Goal: Task Accomplishment & Management: Complete application form

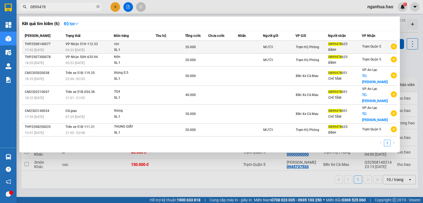
type input "0899478"
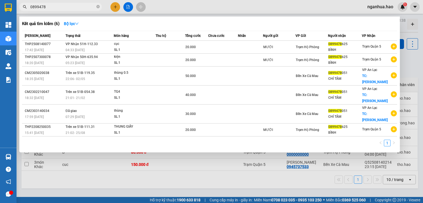
click at [237, 47] on td at bounding box center [223, 47] width 30 height 13
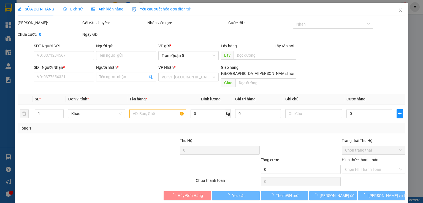
type input "MƯỜI"
type input "0899478625"
type input "BÌNH"
type input "20.000"
type input "0"
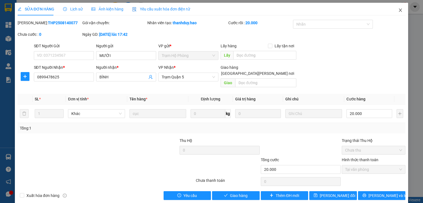
click at [398, 9] on icon "close" at bounding box center [400, 10] width 4 height 4
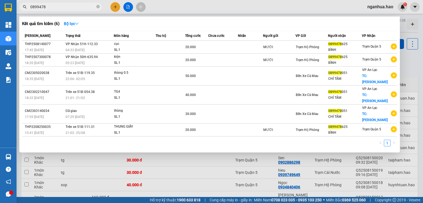
click at [77, 6] on input "0899478" at bounding box center [62, 7] width 65 height 6
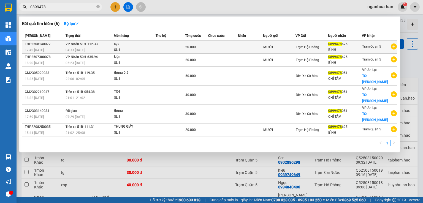
click at [126, 51] on div "SL: 1" at bounding box center [134, 50] width 41 height 6
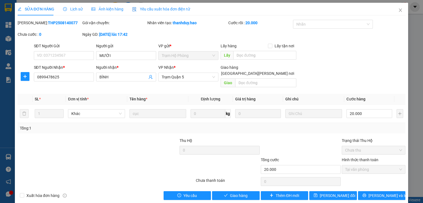
click at [112, 10] on span "Ảnh kiện hàng" at bounding box center [107, 9] width 32 height 4
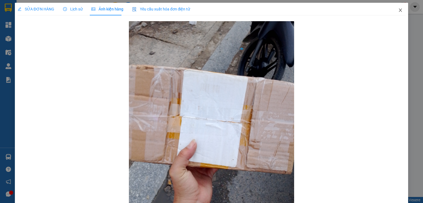
click at [398, 9] on icon "close" at bounding box center [400, 10] width 4 height 4
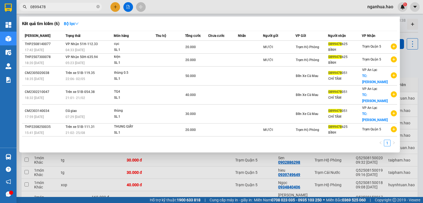
click at [90, 5] on input "0899478" at bounding box center [62, 7] width 65 height 6
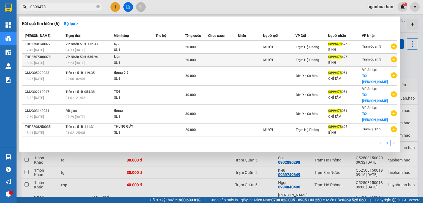
click at [126, 59] on div "kiện" at bounding box center [134, 57] width 41 height 6
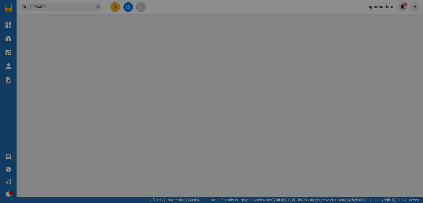
type input "MƯỜI"
type input "0899478625"
type input "BÌNH"
type input "20.000"
type input "0"
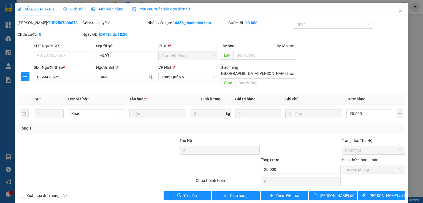
click at [114, 10] on span "Ảnh kiện hàng" at bounding box center [107, 9] width 32 height 4
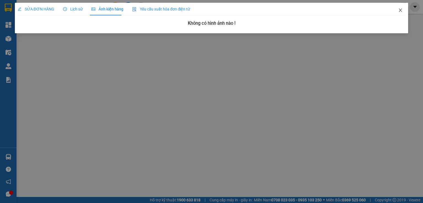
click at [401, 10] on icon "close" at bounding box center [400, 10] width 4 height 4
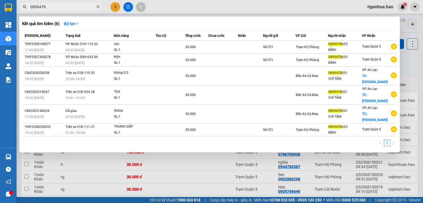
click at [65, 7] on input "0899478" at bounding box center [62, 7] width 65 height 6
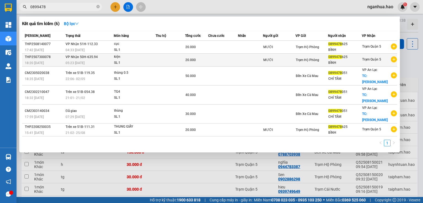
click at [164, 60] on td at bounding box center [170, 60] width 29 height 13
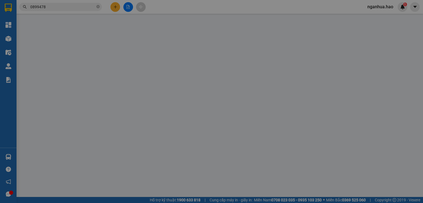
type input "MƯỜI"
type input "0899478625"
type input "BÌNH"
type input "20.000"
type input "0"
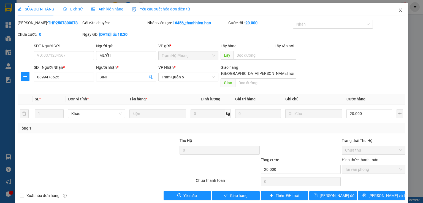
click at [398, 11] on icon "close" at bounding box center [400, 10] width 4 height 4
